Goal: Use online tool/utility

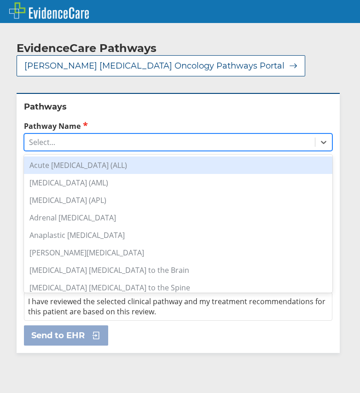
click at [77, 145] on div "Select..." at bounding box center [169, 142] width 290 height 16
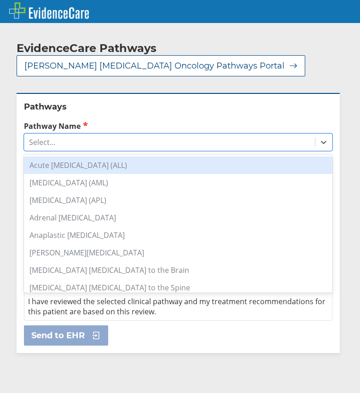
click at [85, 171] on div "Acute [MEDICAL_DATA] (ALL)" at bounding box center [178, 165] width 308 height 17
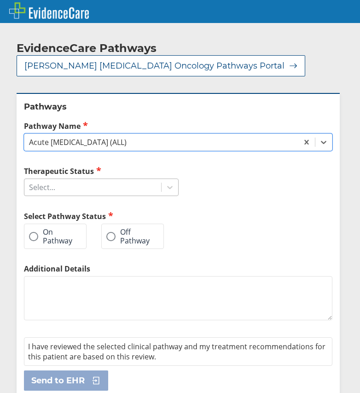
click at [70, 190] on div "Select..." at bounding box center [92, 188] width 137 height 16
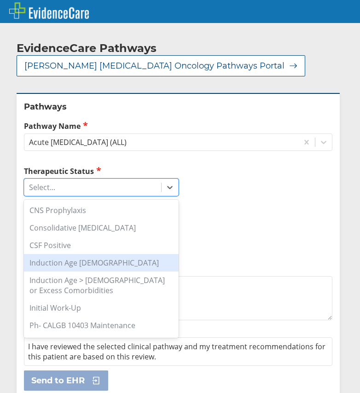
drag, startPoint x: 83, startPoint y: 299, endPoint x: 86, endPoint y: 268, distance: 31.4
click at [86, 268] on div "CNS Prophylaxis Consolidative [MEDICAL_DATA] CSF Positive Induction Age [DEMOGR…" at bounding box center [101, 269] width 155 height 138
click at [87, 264] on div "Induction Age [DEMOGRAPHIC_DATA]" at bounding box center [101, 262] width 155 height 17
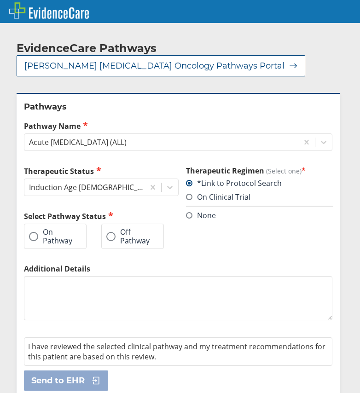
click at [67, 238] on label "On Pathway" at bounding box center [50, 236] width 43 height 17
click at [0, 0] on input "On Pathway" at bounding box center [0, 0] width 0 height 0
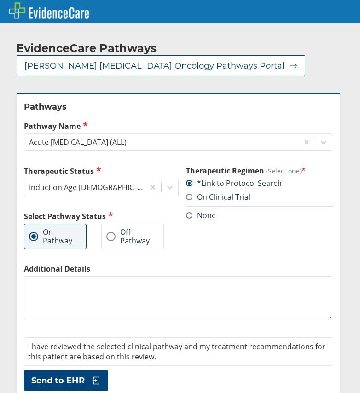
click at [85, 378] on span "Send to EHR" at bounding box center [57, 380] width 53 height 11
